Goal: Information Seeking & Learning: Learn about a topic

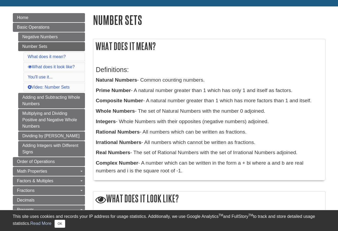
scroll to position [80, 0]
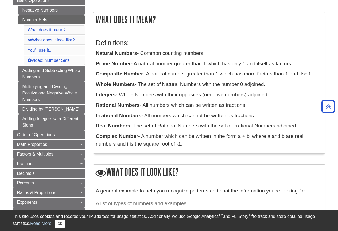
drag, startPoint x: 97, startPoint y: 41, endPoint x: 212, endPoint y: 147, distance: 156.8
click at [212, 147] on div "Definitions: Natural Numbers - Common counting numbers. Prime Number - A natura…" at bounding box center [209, 92] width 227 height 117
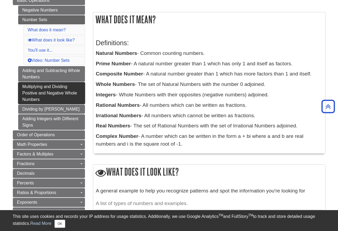
copy div "Definitions: Natural Numbers - Common counting numbers. Prime Number - A natura…"
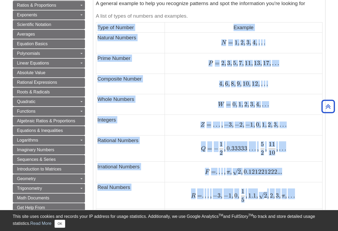
scroll to position [357, 0]
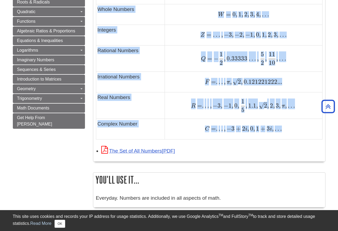
drag, startPoint x: 98, startPoint y: 27, endPoint x: 294, endPoint y: 129, distance: 221.0
click at [294, 129] on tbody "Type of Number Example Natural Numbers N = 1 , 2 , 3 , 4 , . . . N = 1 , 2 , 3 …" at bounding box center [209, 35] width 226 height 207
click at [142, 151] on link "The Set of All Numbers" at bounding box center [138, 151] width 74 height 6
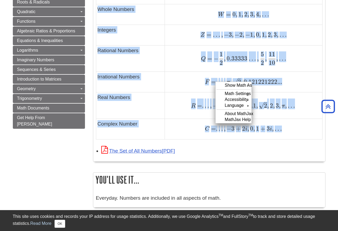
copy tbody "Type of Number Example Natural Numbers N = 1 , 2 , 3 , 4 , . . . N = 1 , 2 , 3 …"
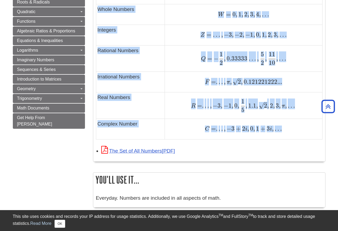
copy tbody "Type of Number Example Natural Numbers N = 1 , 2 , 3 , 4 , . . . N = 1 , 2 , 3 …"
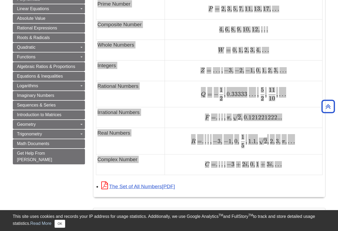
scroll to position [277, 0]
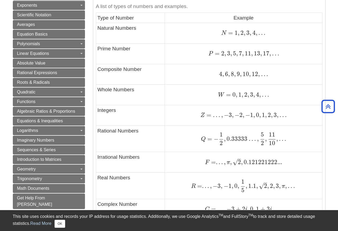
click at [293, 4] on caption "A list of types of numbers and examples." at bounding box center [209, 7] width 227 height 12
